Goal: Task Accomplishment & Management: Manage account settings

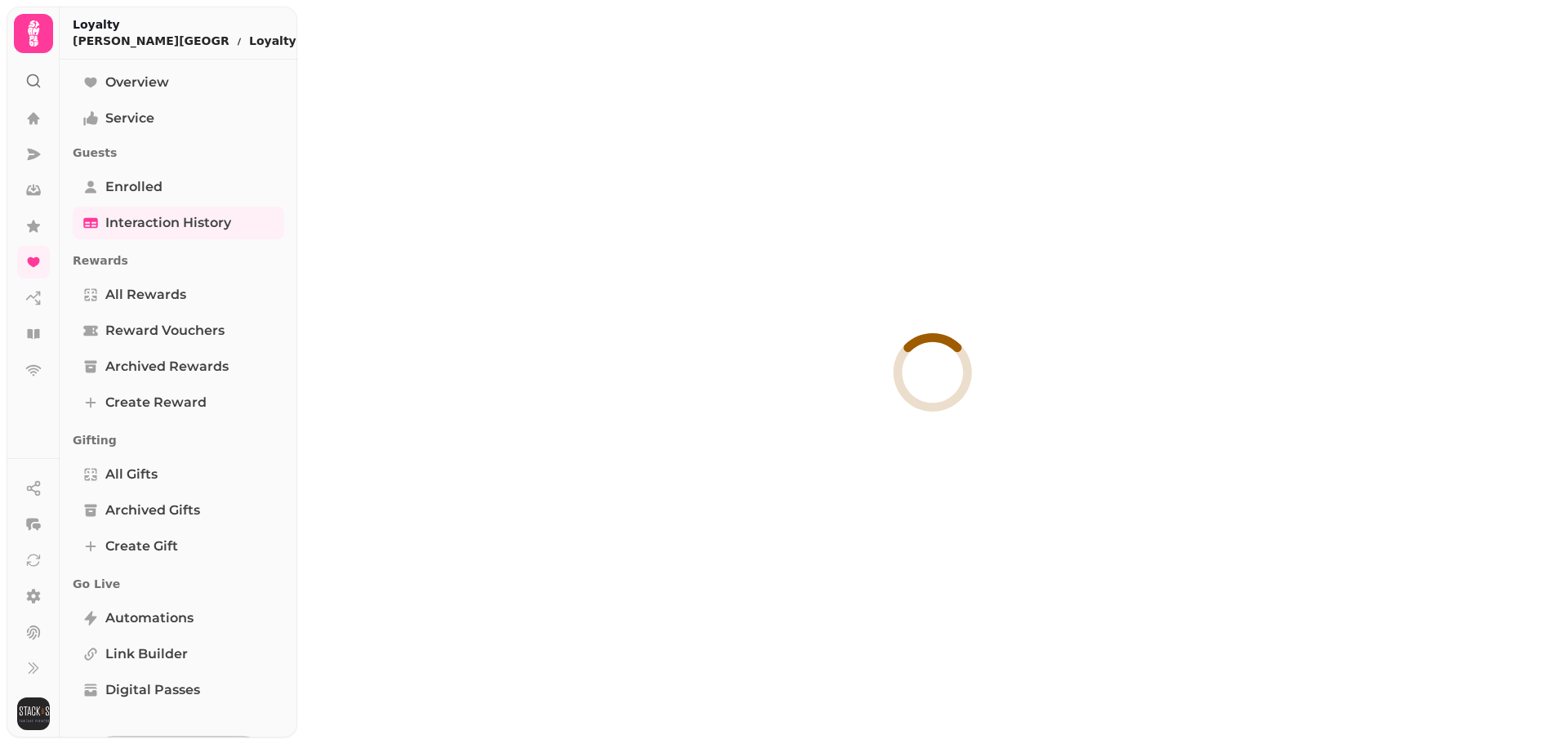
select select "**"
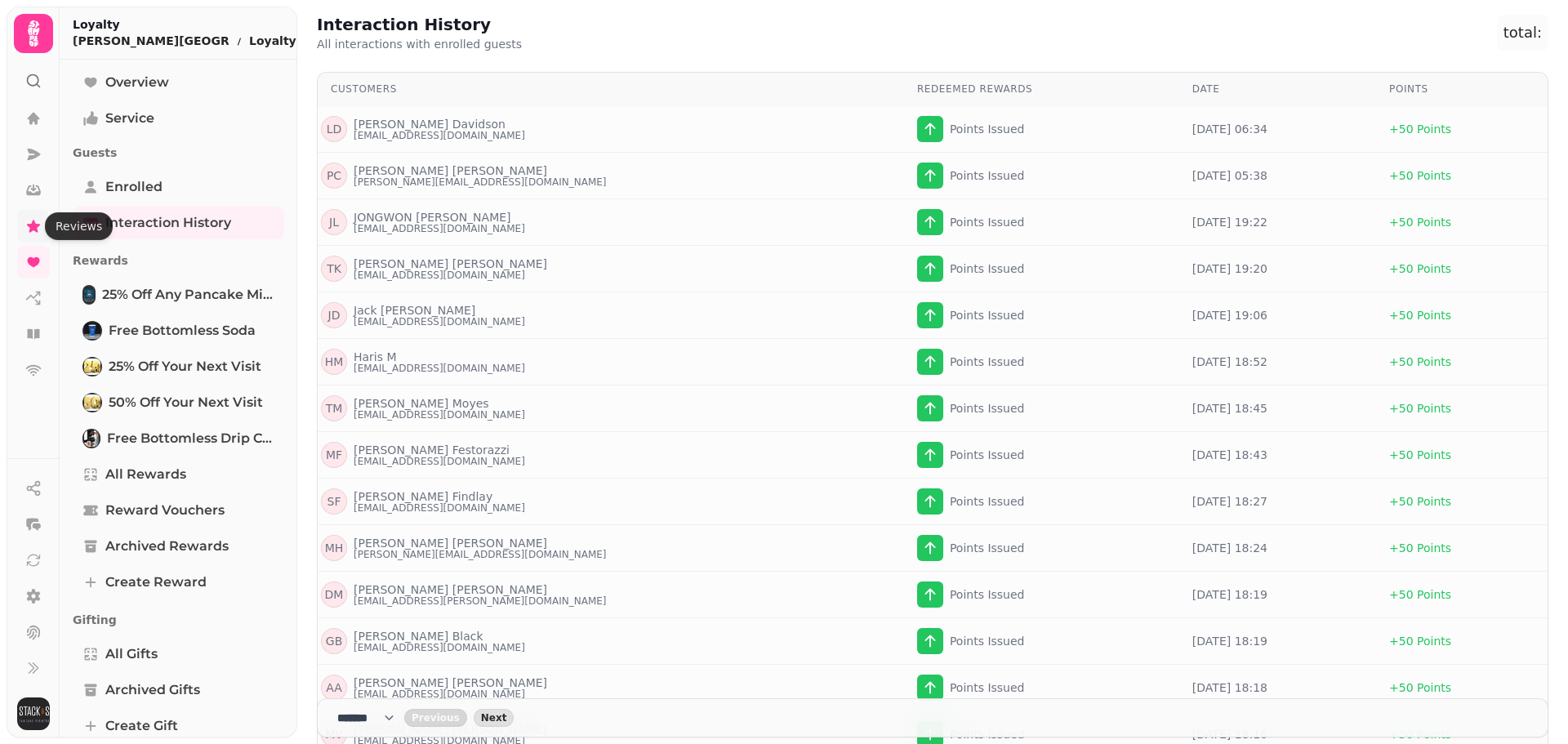
click at [41, 224] on icon at bounding box center [33, 226] width 16 height 16
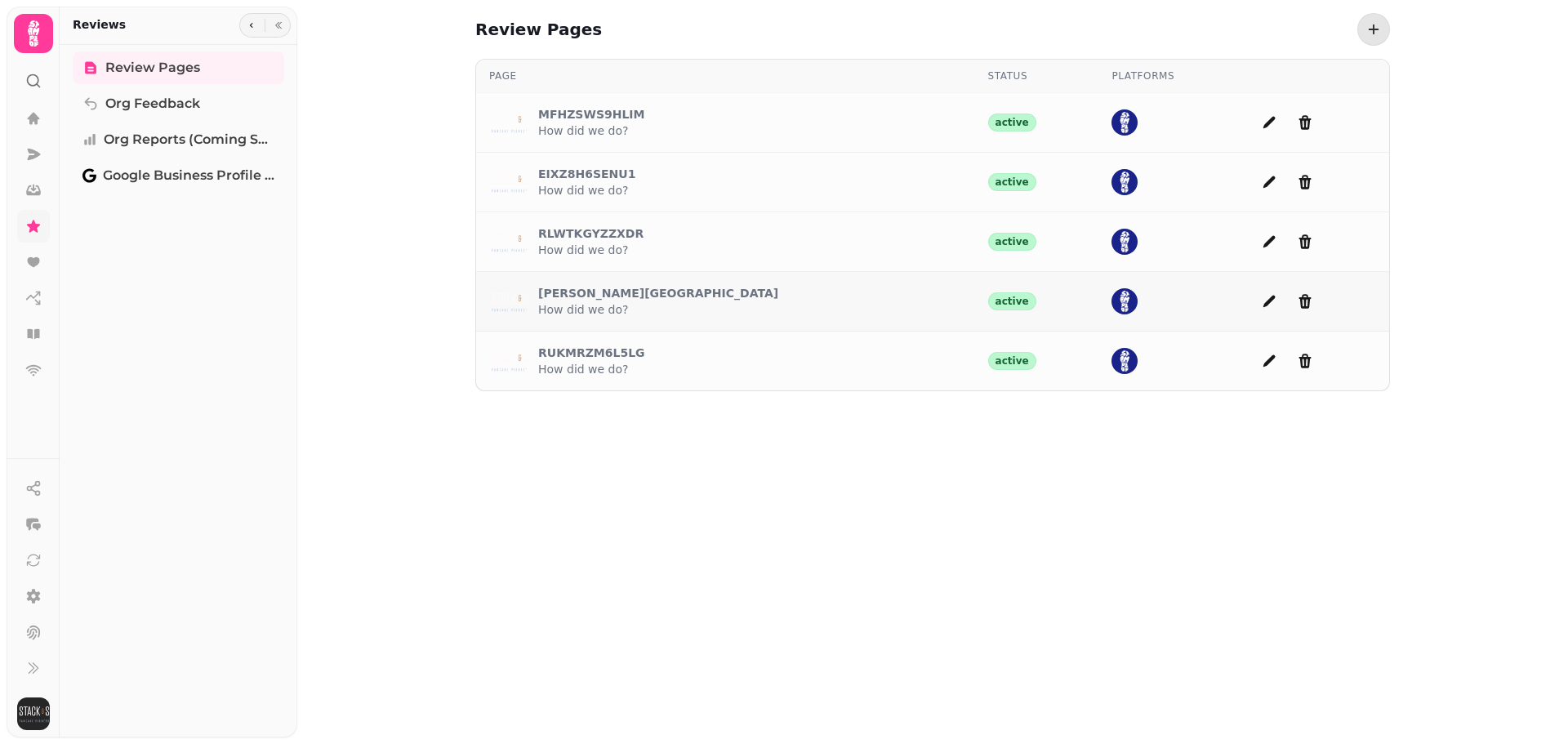
click at [638, 279] on td "[PERSON_NAME] St How did we do?" at bounding box center [725, 301] width 499 height 60
click at [622, 289] on div "[PERSON_NAME] St How did we do?" at bounding box center [725, 301] width 473 height 39
click at [606, 300] on p "[PERSON_NAME][GEOGRAPHIC_DATA]" at bounding box center [658, 293] width 240 height 16
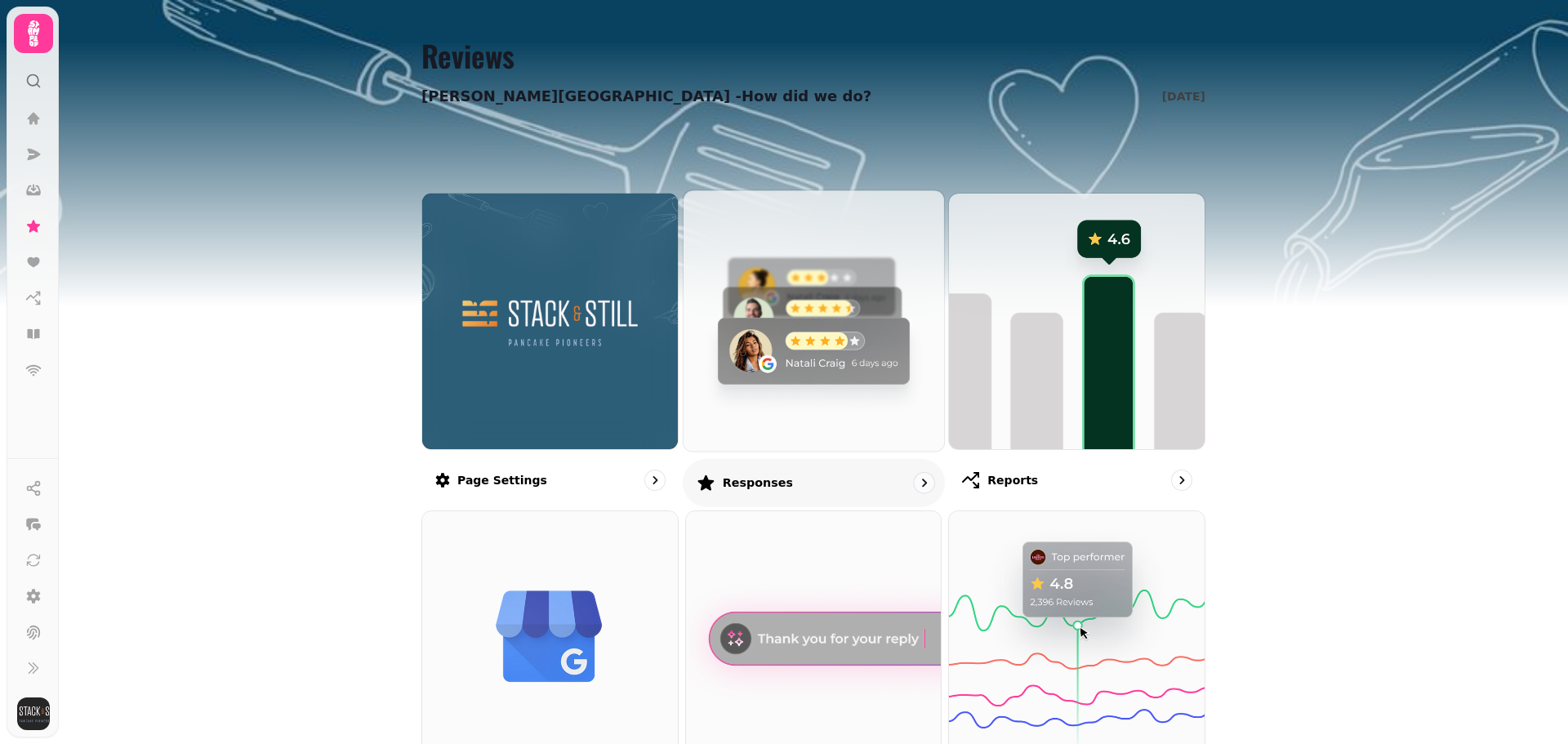
click at [807, 286] on img at bounding box center [813, 320] width 286 height 286
